Goal: Transaction & Acquisition: Subscribe to service/newsletter

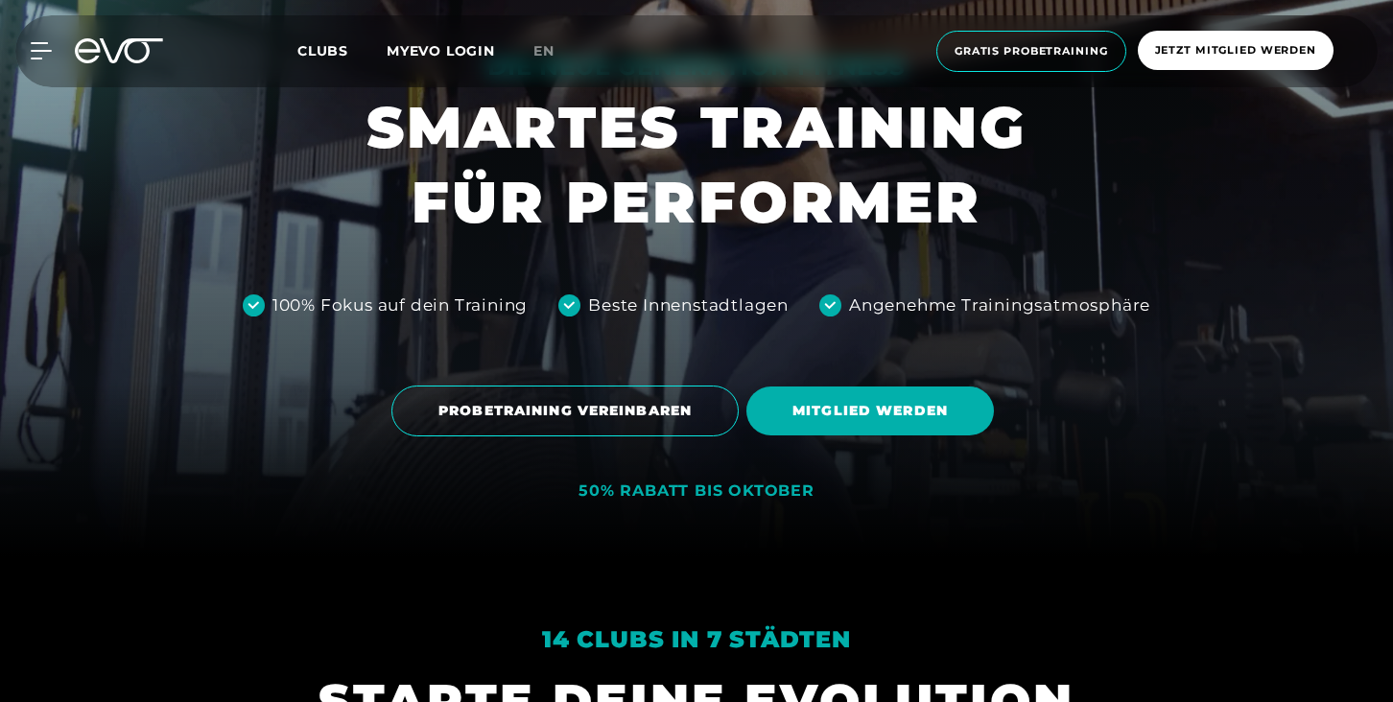
scroll to position [192, 0]
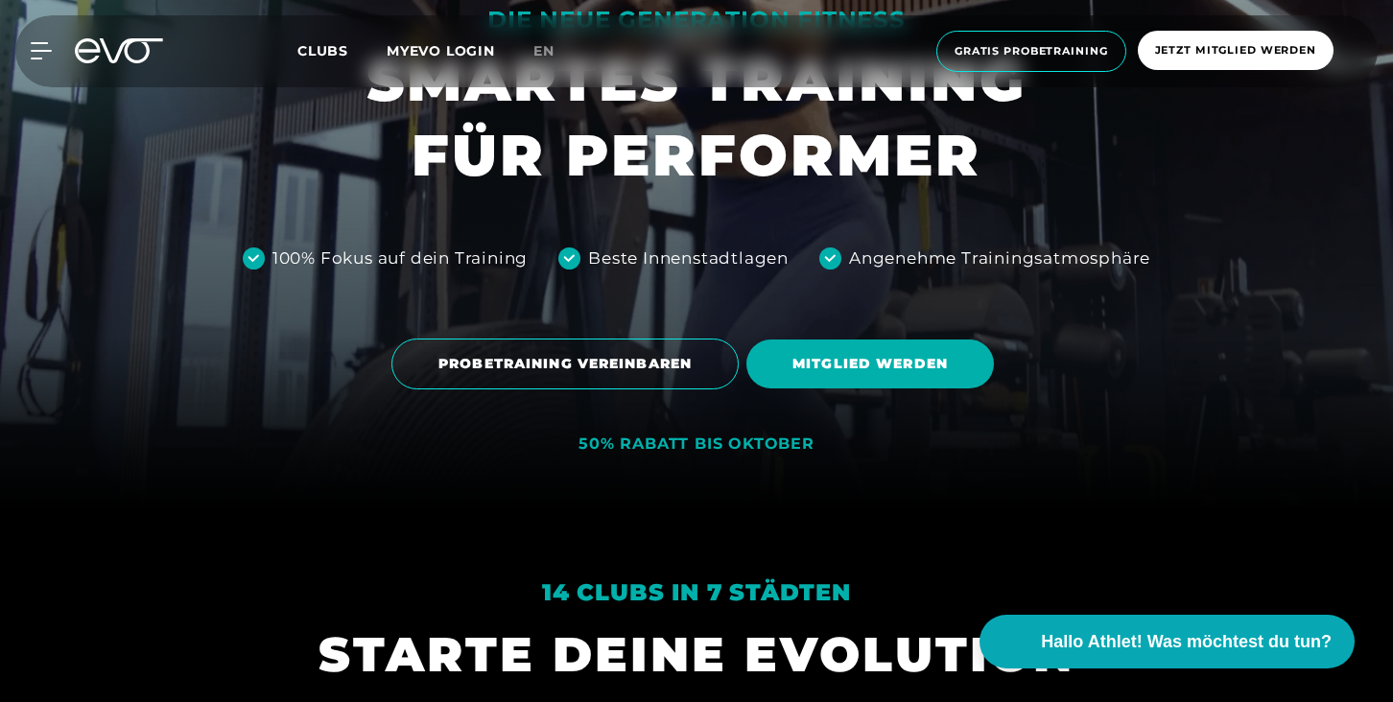
click at [863, 390] on link "MITGLIED WERDEN" at bounding box center [874, 364] width 255 height 78
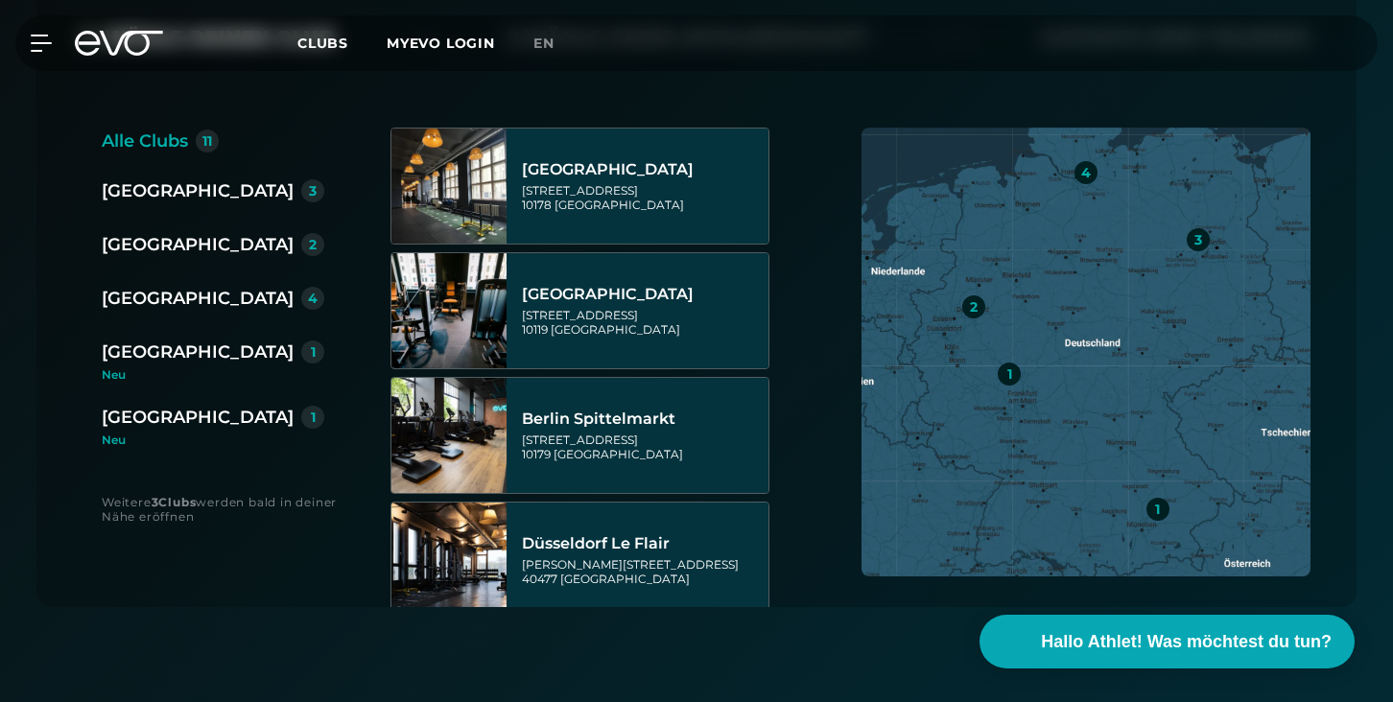
scroll to position [463, 0]
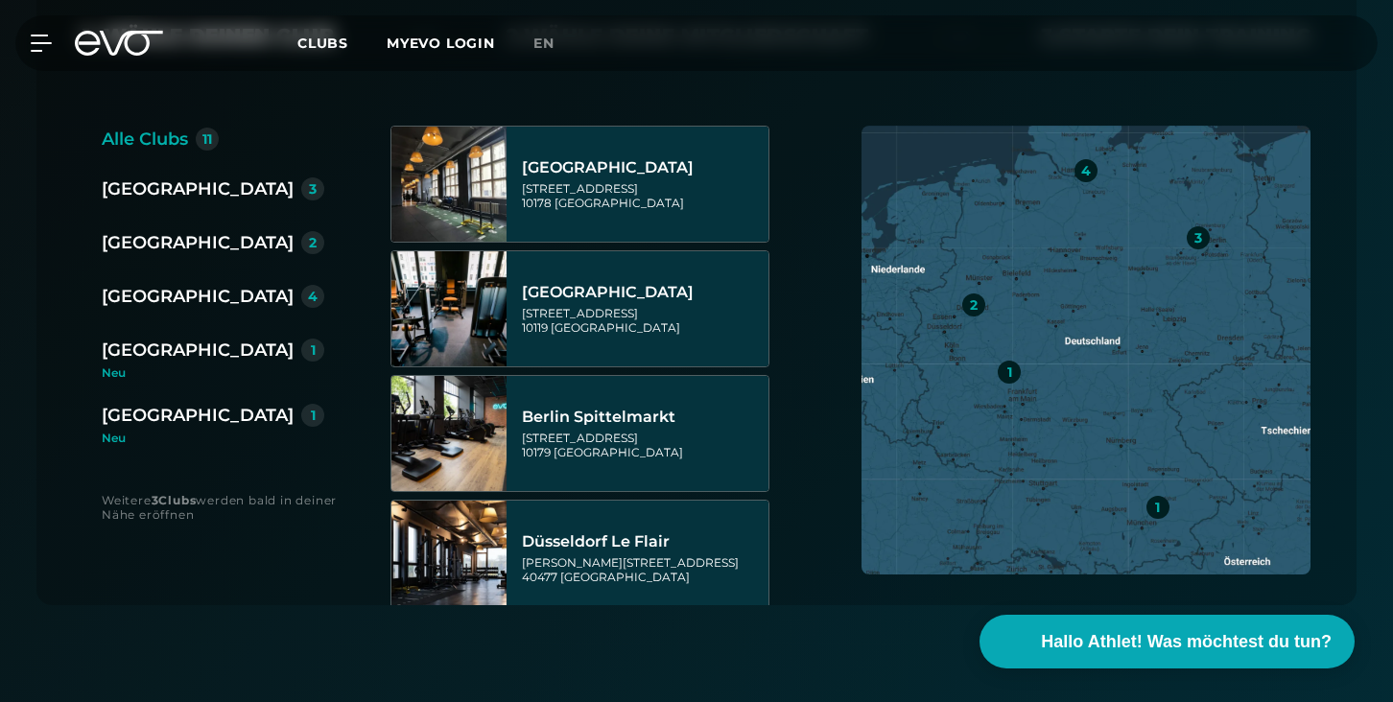
click at [138, 308] on div "[GEOGRAPHIC_DATA]" at bounding box center [198, 296] width 192 height 27
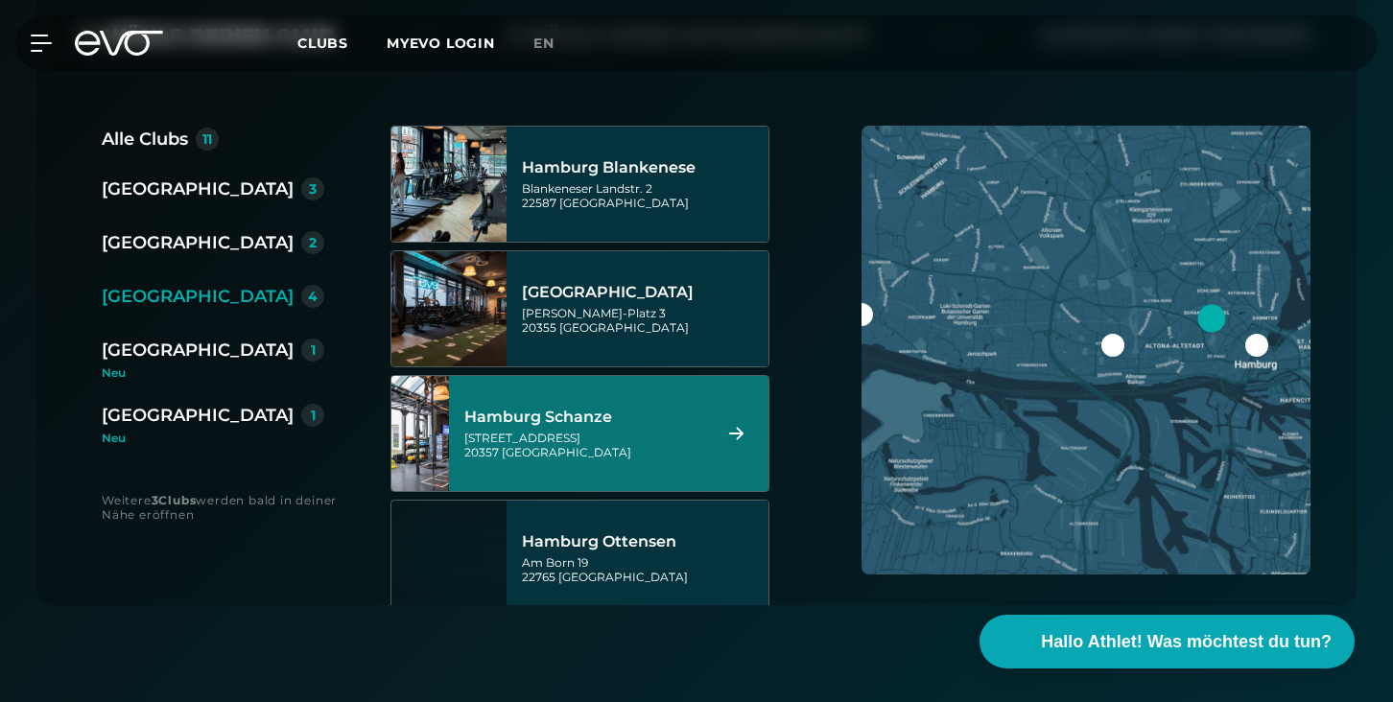
scroll to position [58, 0]
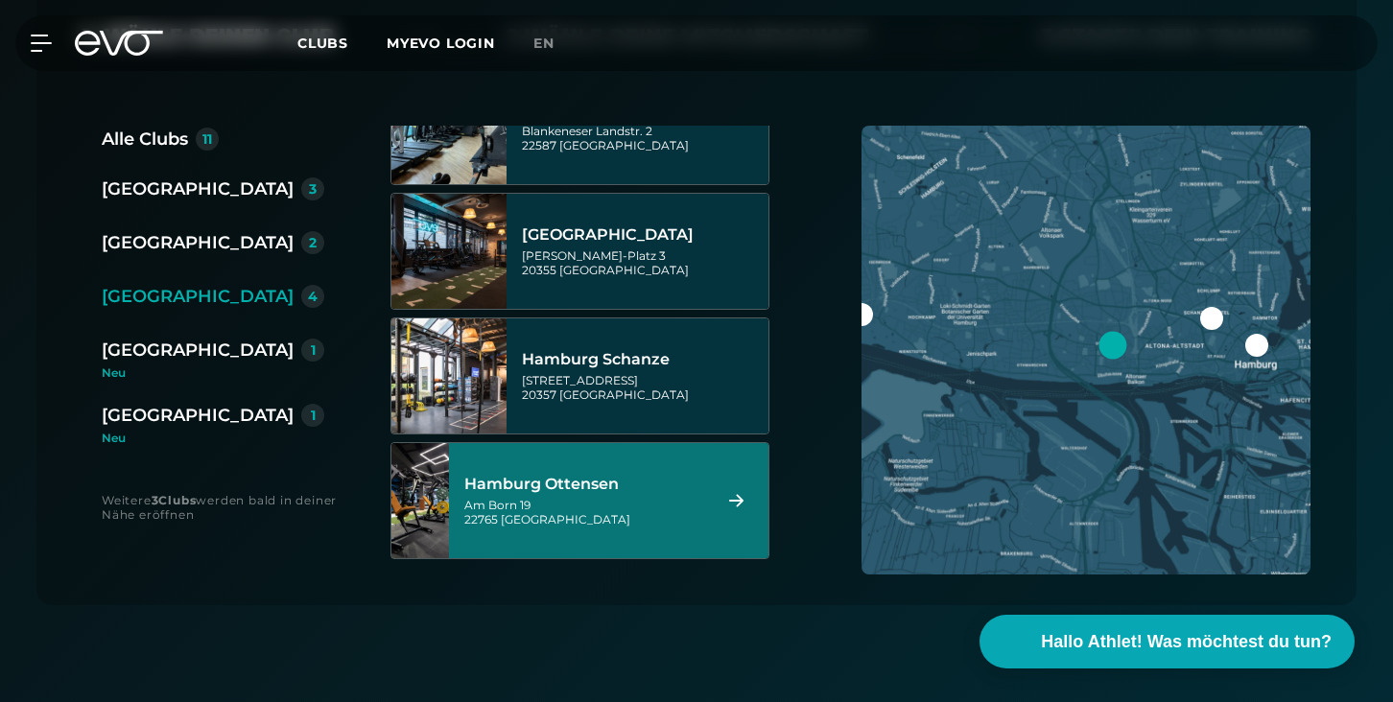
click at [702, 488] on div "Hamburg Ottensen" at bounding box center [584, 484] width 241 height 19
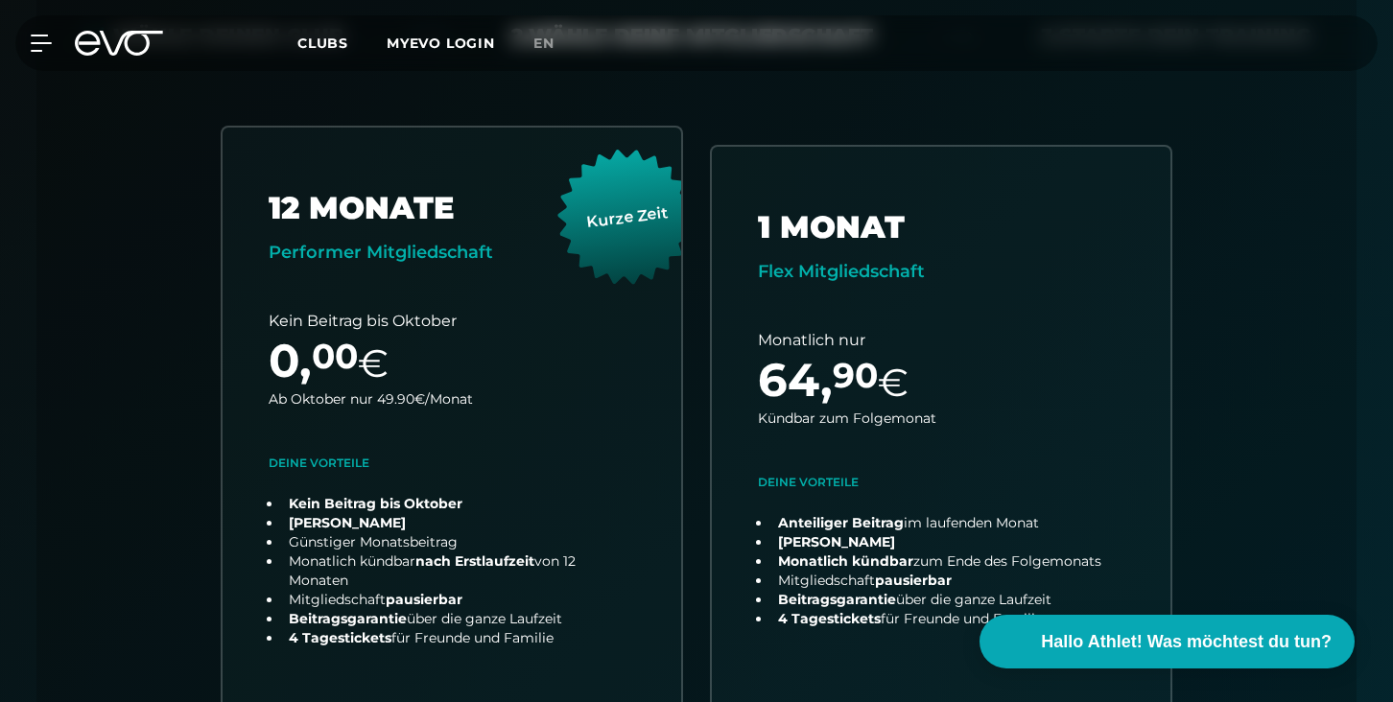
scroll to position [424, 0]
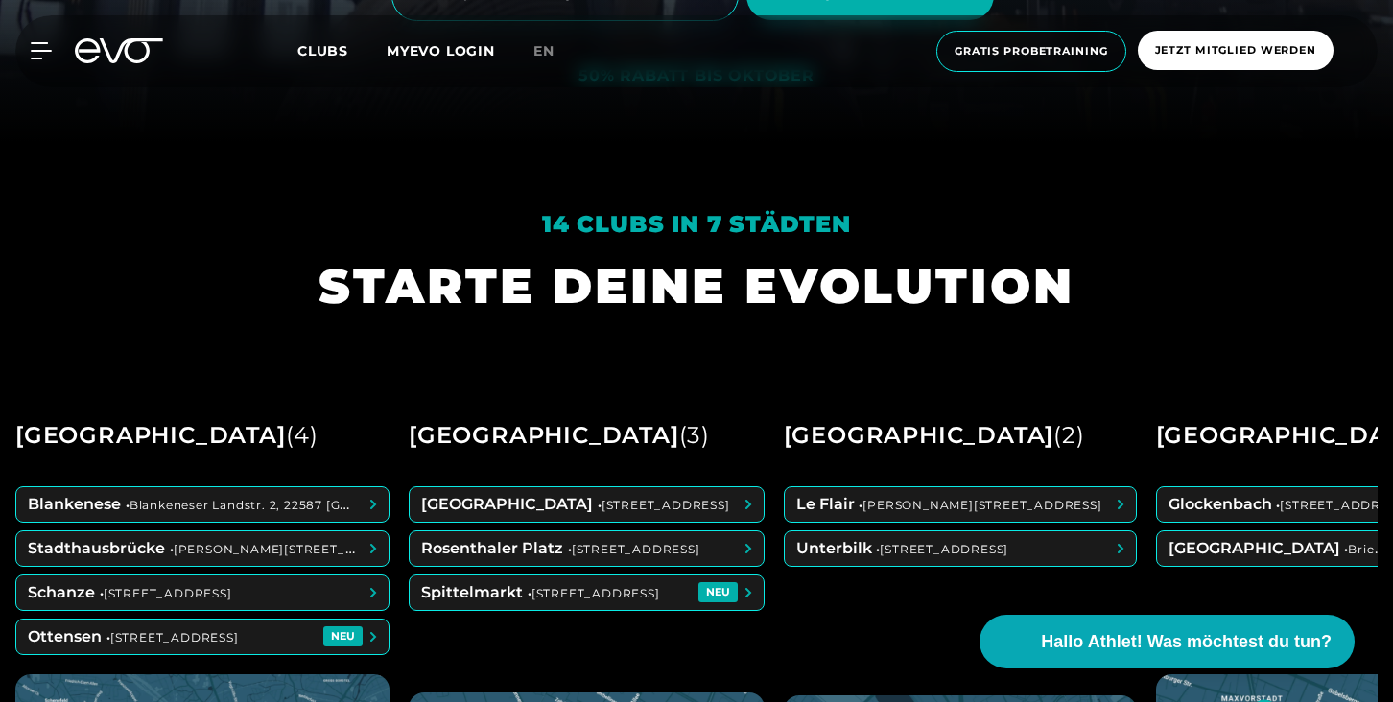
scroll to position [553, 0]
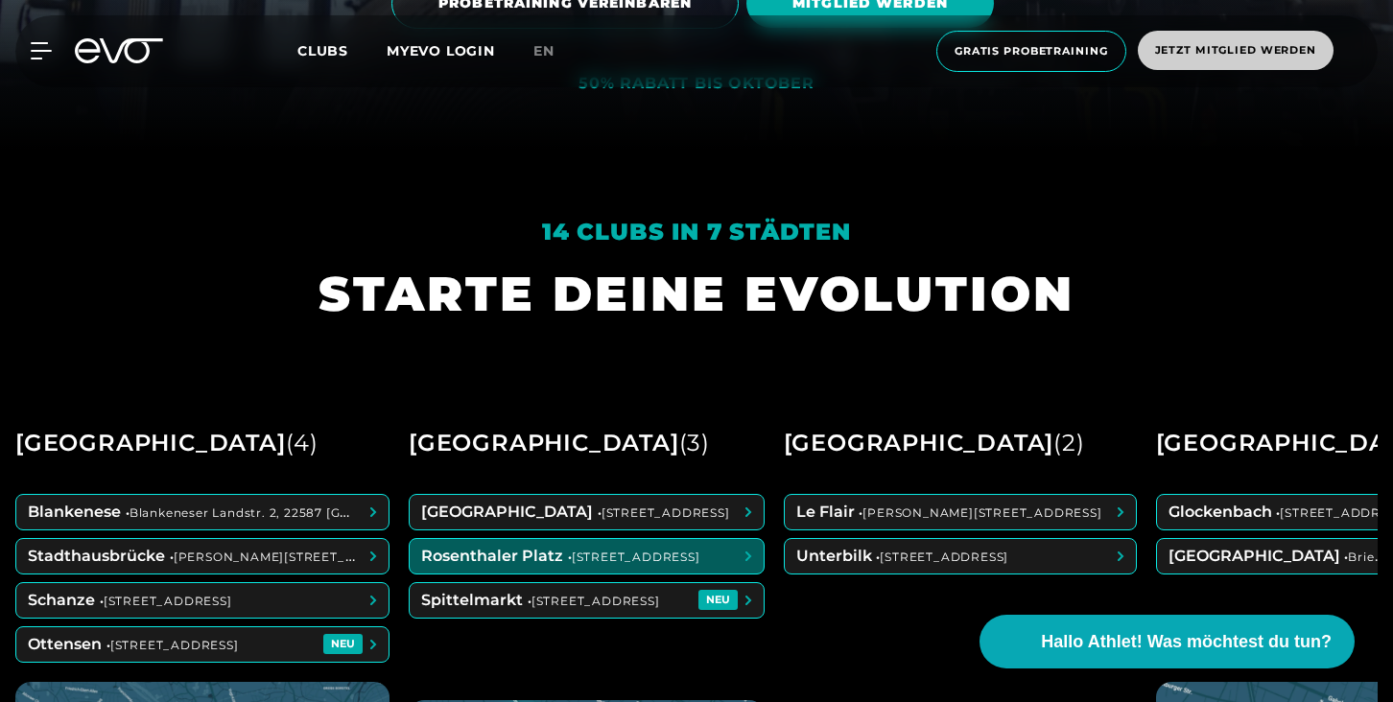
click at [1196, 45] on span "Jetzt Mitglied werden" at bounding box center [1235, 50] width 161 height 16
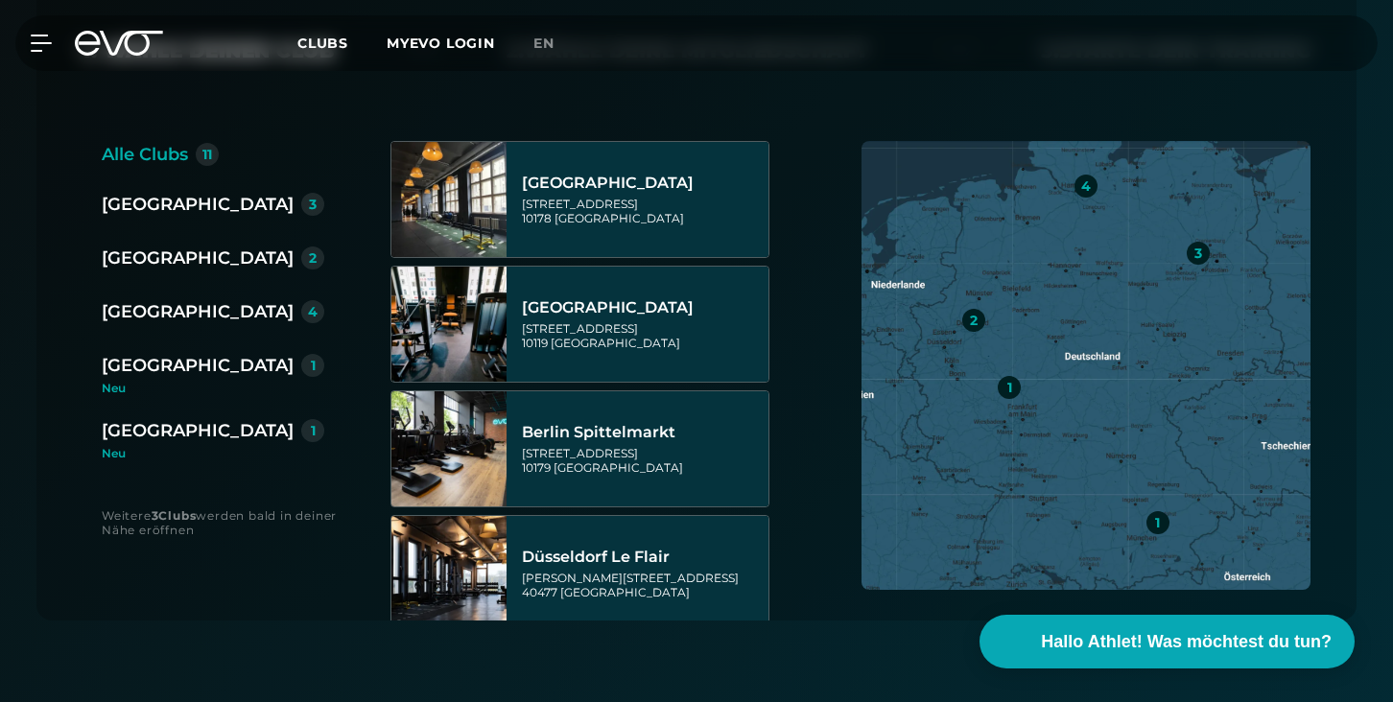
scroll to position [455, 0]
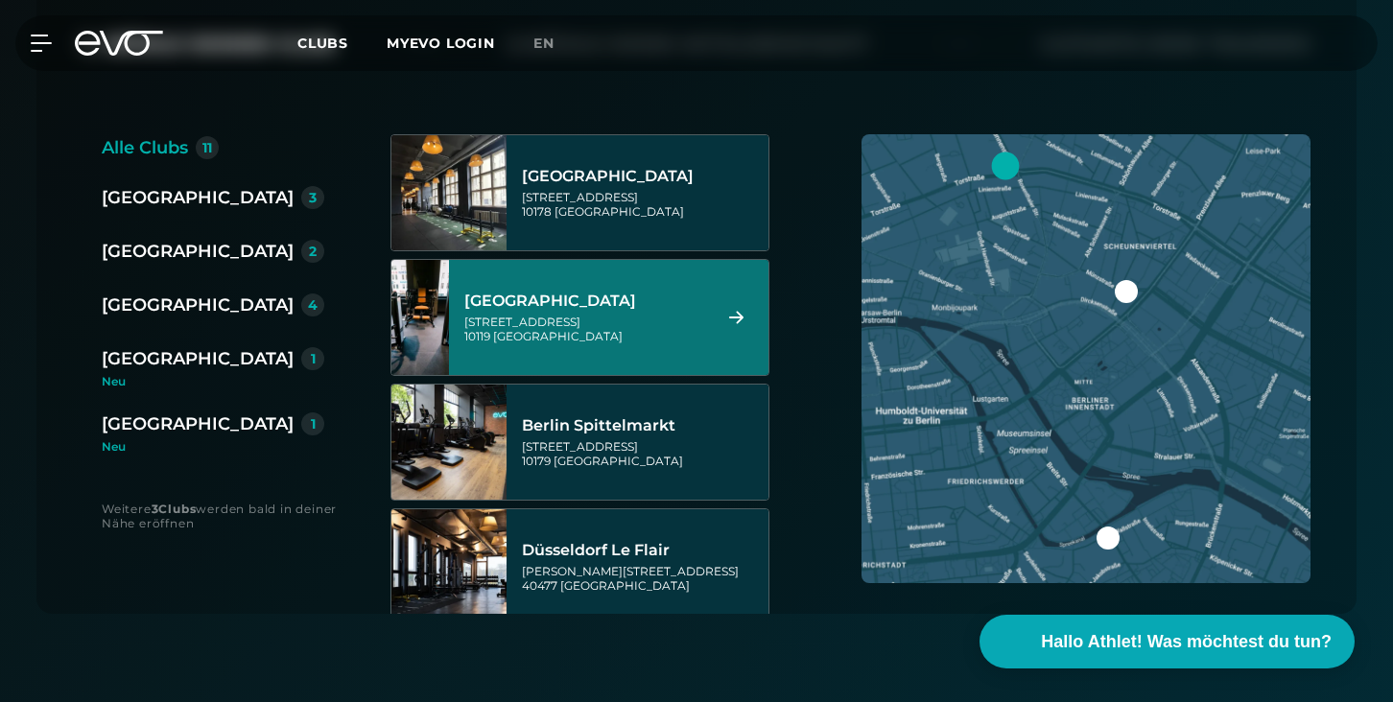
click at [147, 297] on div "[GEOGRAPHIC_DATA]" at bounding box center [198, 305] width 192 height 27
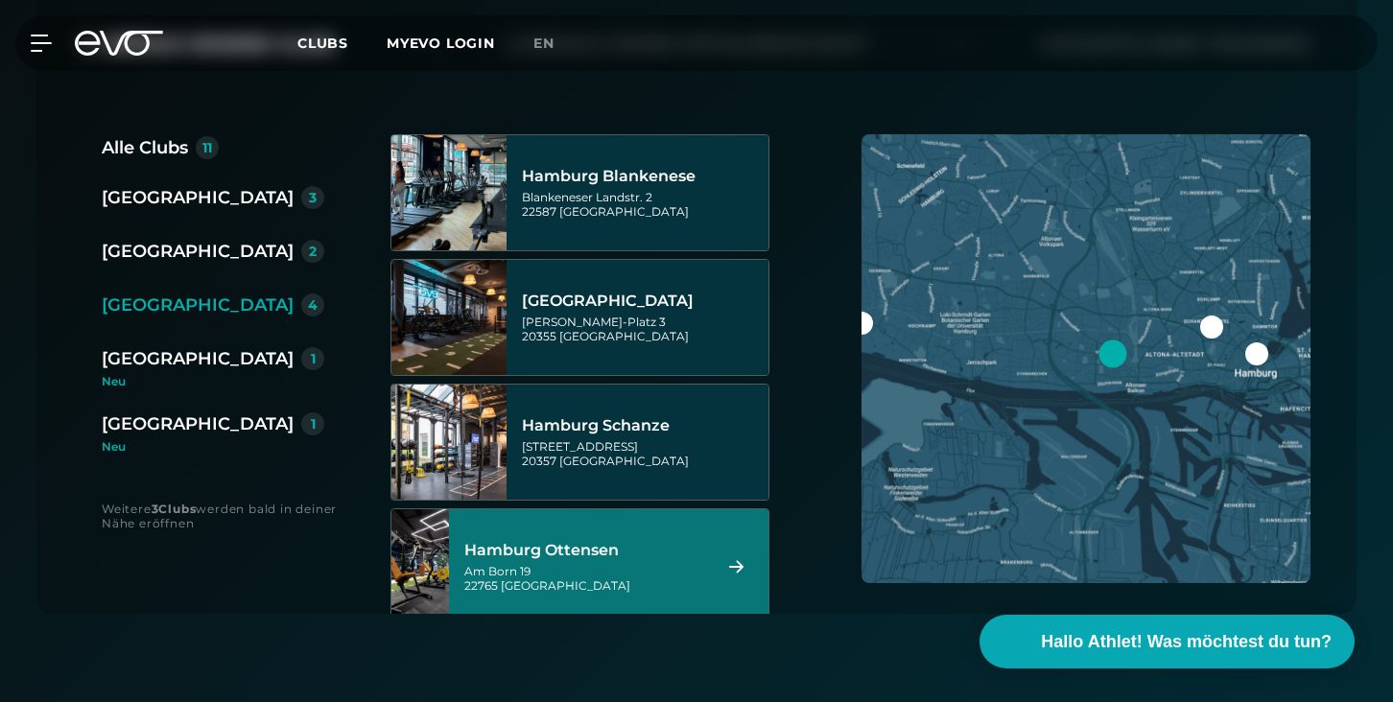
click at [701, 554] on div "Hamburg Ottensen" at bounding box center [584, 550] width 241 height 19
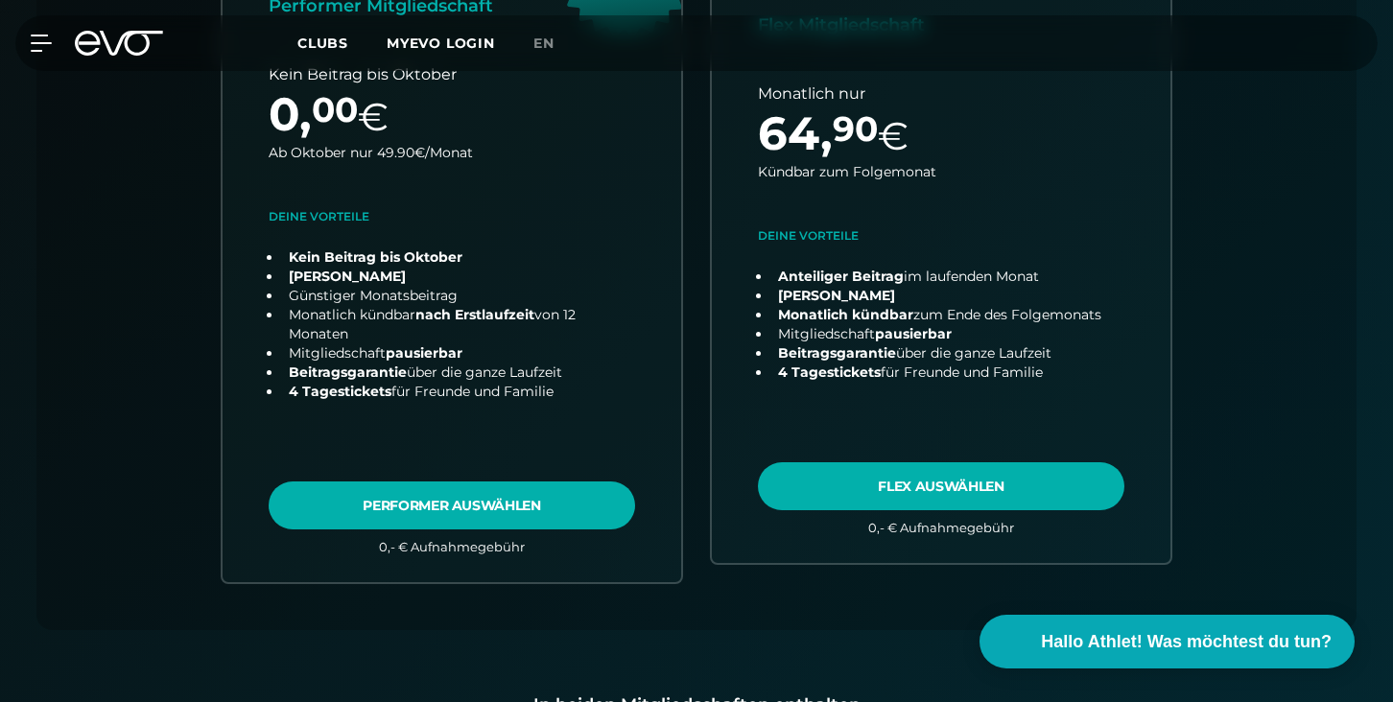
scroll to position [717, 0]
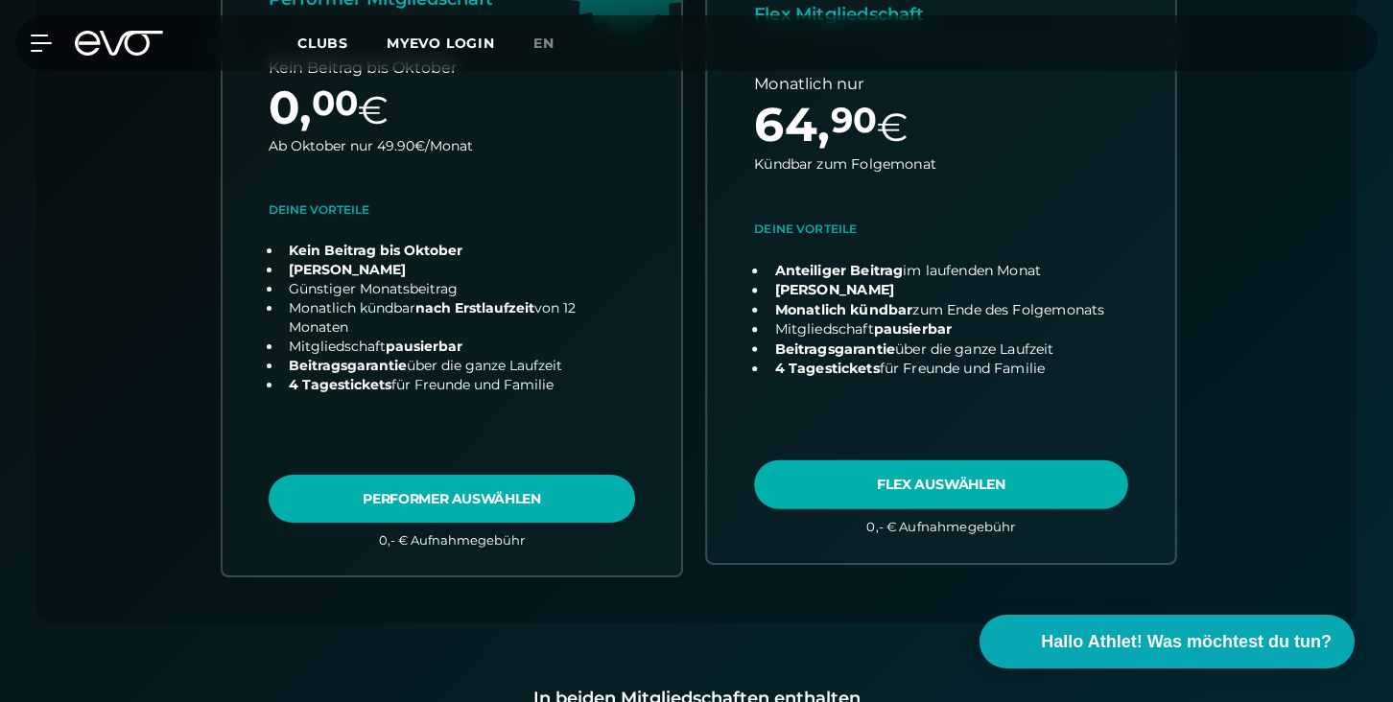
click at [921, 462] on link "choose plan" at bounding box center [941, 225] width 468 height 676
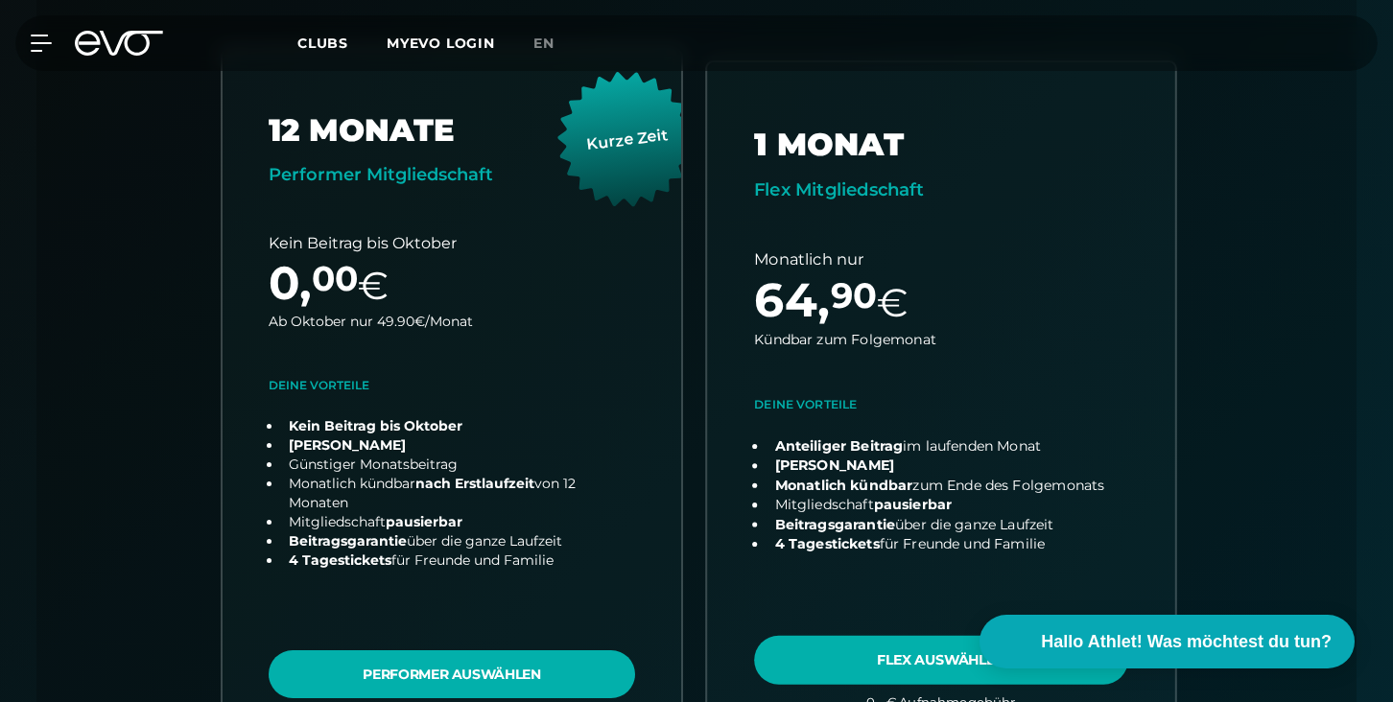
scroll to position [540, 0]
